Goal: Check status

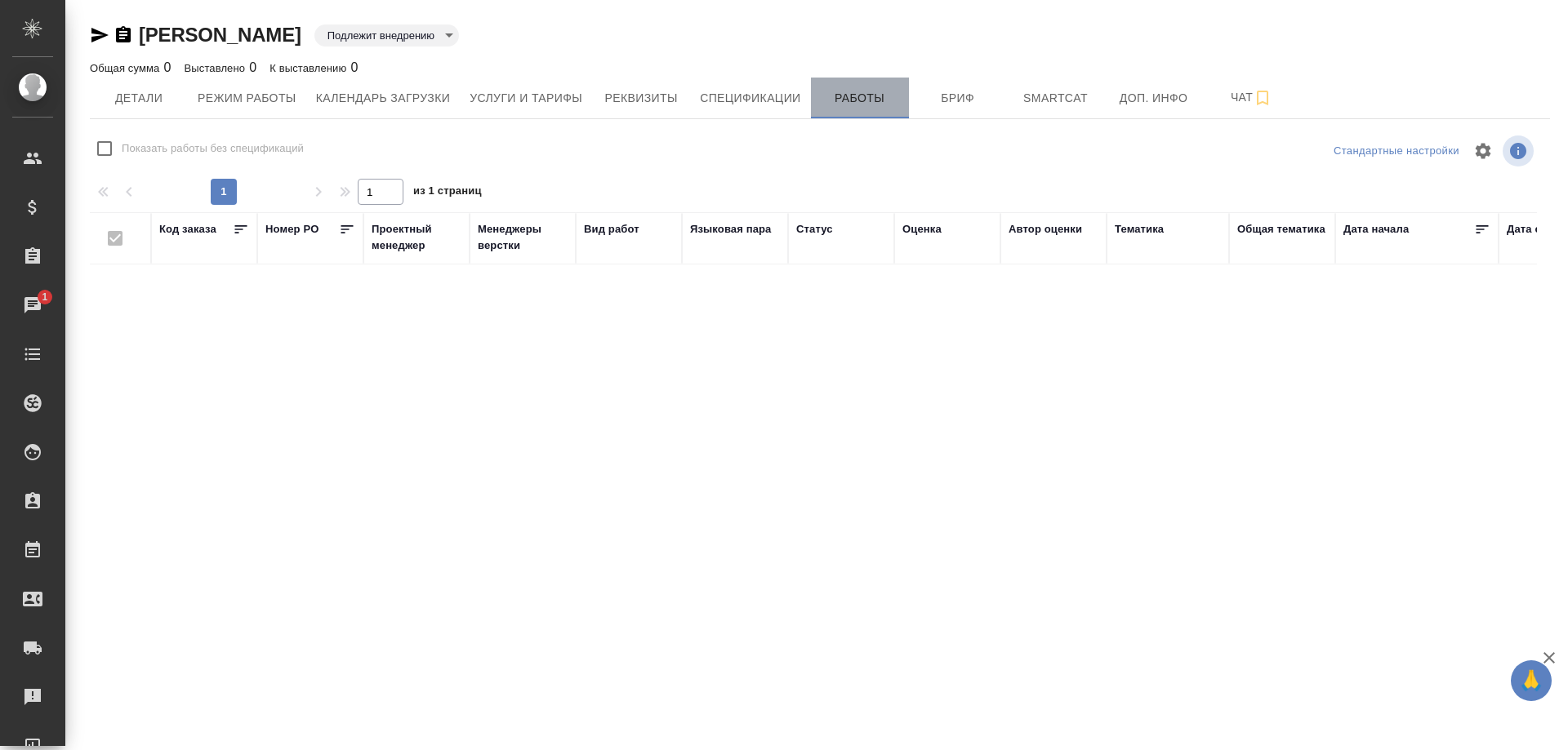
click at [854, 99] on span "Работы" at bounding box center [859, 98] width 79 height 20
click at [140, 109] on button "Детали" at bounding box center [139, 98] width 98 height 41
